Goal: Find specific page/section: Find specific page/section

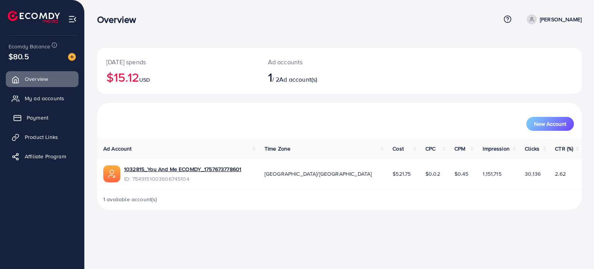
click at [49, 117] on link "Payment" at bounding box center [42, 117] width 73 height 15
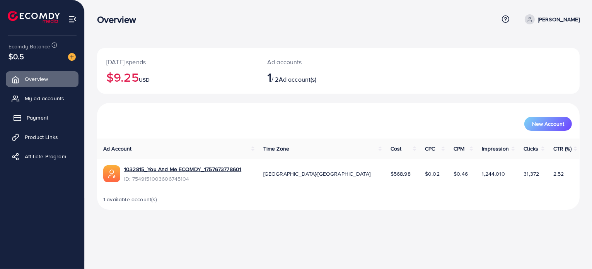
click at [36, 115] on span "Payment" at bounding box center [38, 118] width 22 height 8
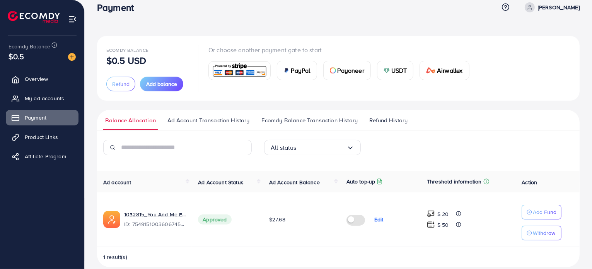
scroll to position [22, 0]
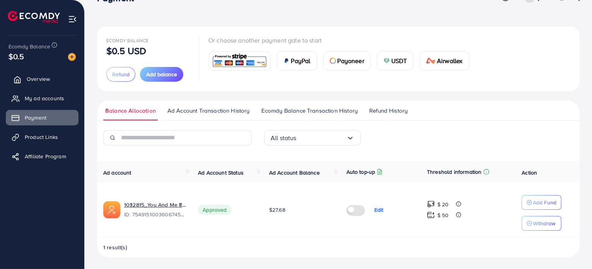
click at [59, 81] on link "Overview" at bounding box center [42, 78] width 73 height 15
